Goal: Information Seeking & Learning: Learn about a topic

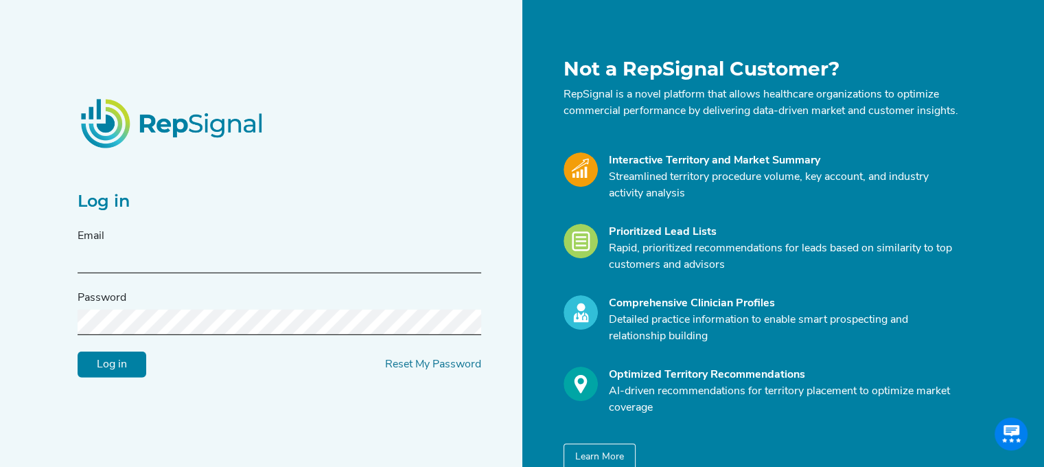
click at [137, 268] on input "text" at bounding box center [280, 260] width 404 height 25
type input "[PERSON_NAME][EMAIL_ADDRESS][PERSON_NAME][DOMAIN_NAME]"
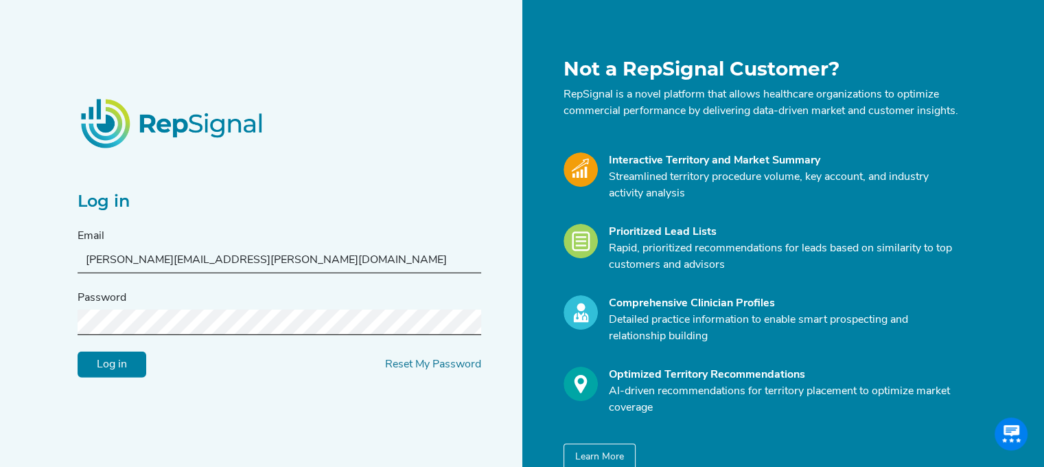
click at [78, 351] on input "Log in" at bounding box center [112, 364] width 69 height 26
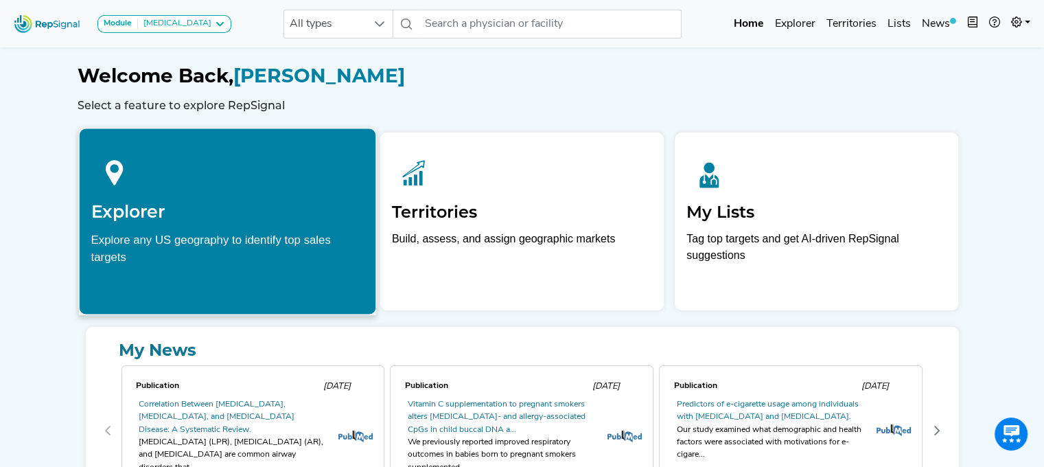
click at [180, 236] on div "Explore any US geography to identify top sales targets" at bounding box center [227, 248] width 273 height 34
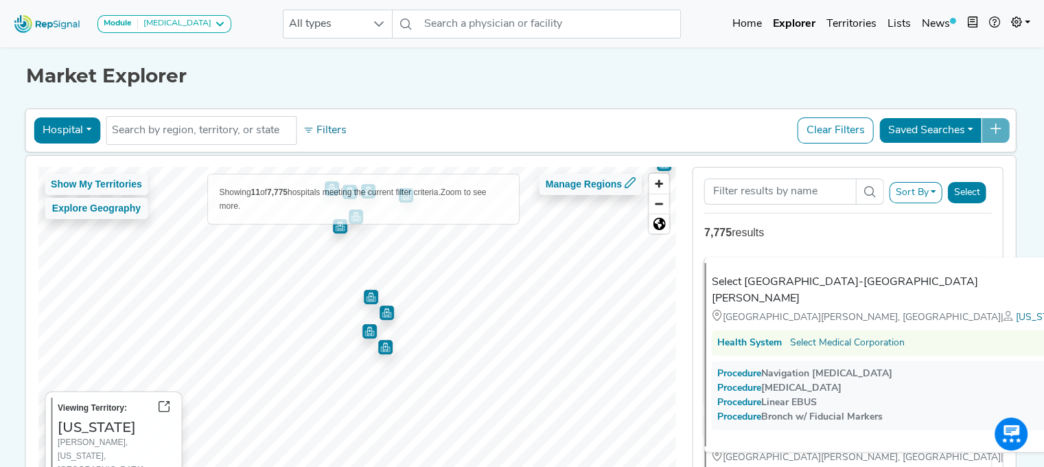
click at [665, 181] on span "Zoom in" at bounding box center [659, 184] width 20 height 20
click at [659, 187] on span "Zoom in" at bounding box center [659, 184] width 20 height 20
click at [563, 83] on h1 "Market Explorer" at bounding box center [522, 76] width 992 height 23
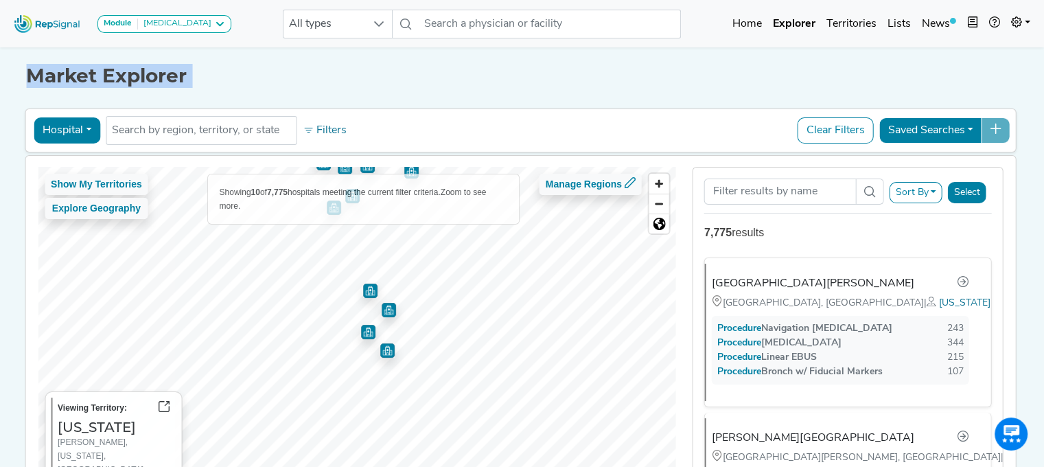
click at [384, 311] on img "Map marker" at bounding box center [389, 310] width 14 height 14
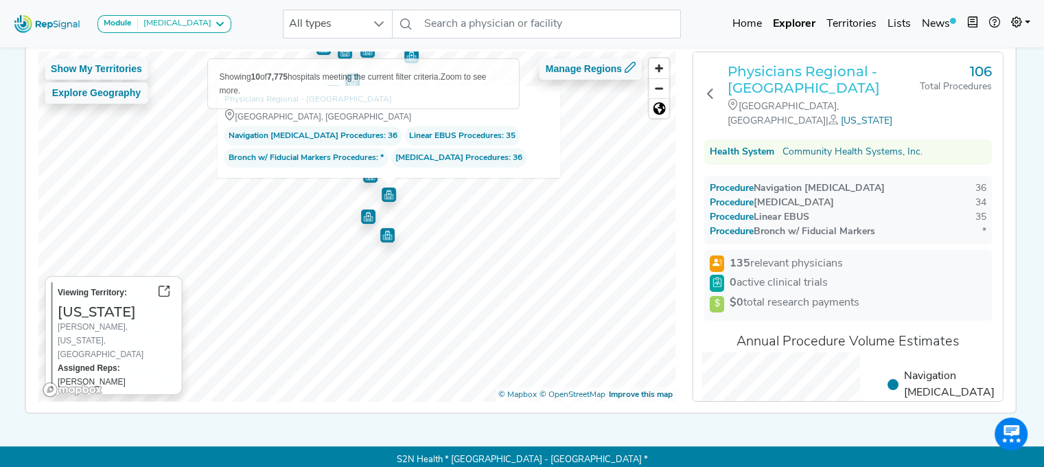
click at [752, 85] on h3 "Physicians Regional - [GEOGRAPHIC_DATA]" at bounding box center [824, 79] width 192 height 33
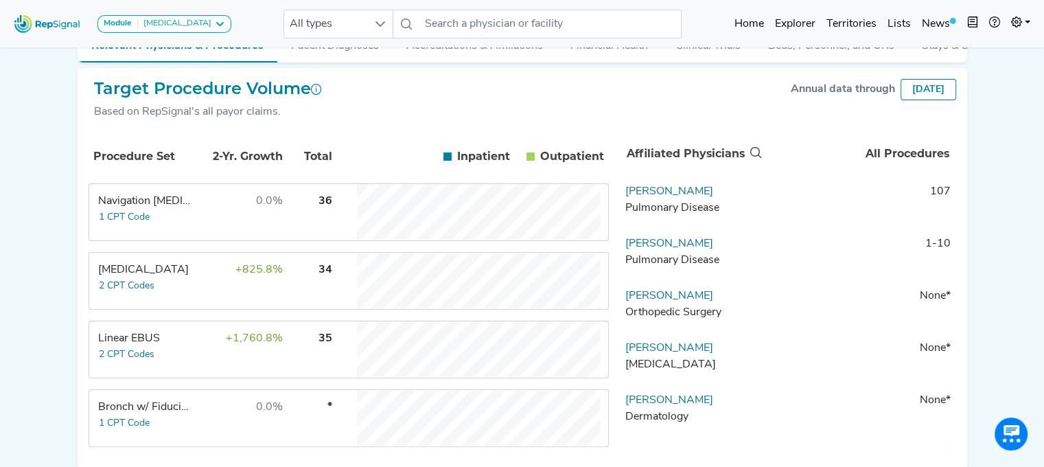
scroll to position [211, 0]
click at [211, 224] on td "0.0%" at bounding box center [238, 211] width 89 height 55
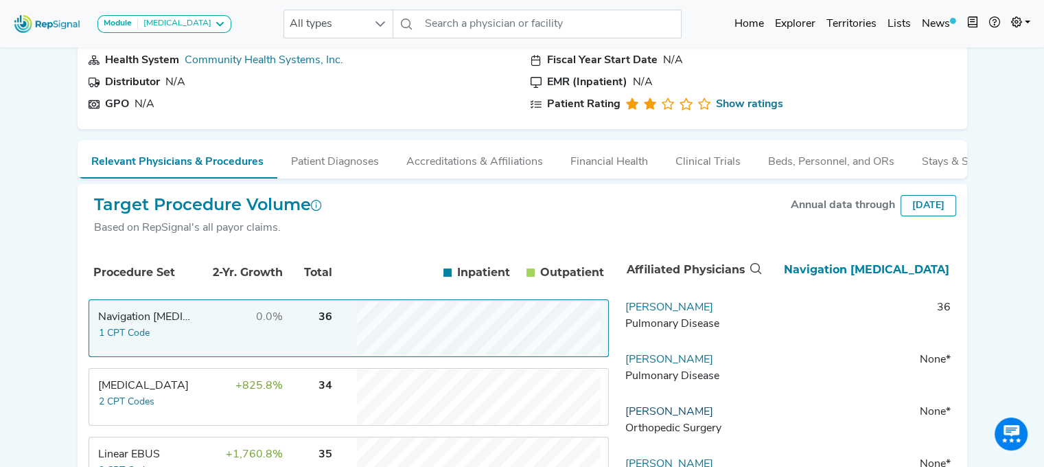
scroll to position [165, 0]
